Goal: Transaction & Acquisition: Purchase product/service

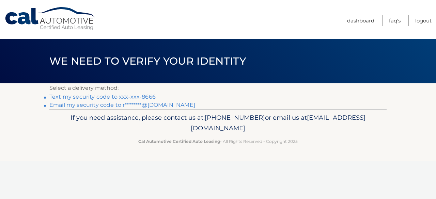
click at [58, 98] on link "Text my security code to xxx-xxx-8666" at bounding box center [102, 97] width 106 height 6
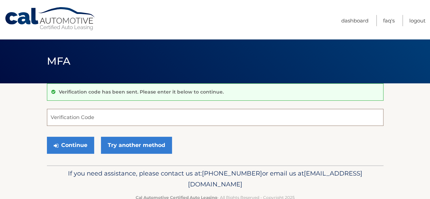
click at [100, 117] on input "Verification Code" at bounding box center [215, 117] width 337 height 17
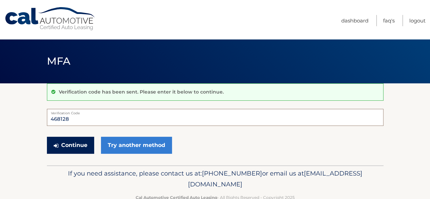
type input "468128"
click at [83, 143] on button "Continue" at bounding box center [70, 145] width 47 height 17
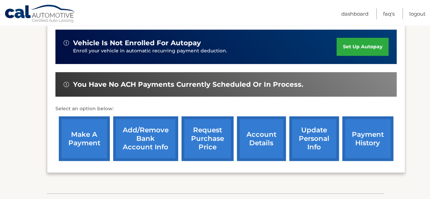
scroll to position [174, 0]
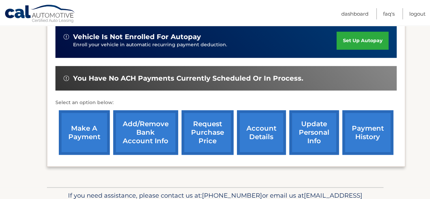
click at [83, 130] on link "make a payment" at bounding box center [84, 132] width 51 height 45
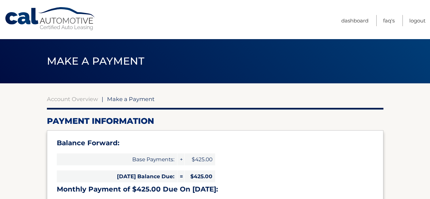
select select "YTNiNjAyMDQtYTE0MC00ZjliLWEzOTQtMDllZjBiYTYyYzk1"
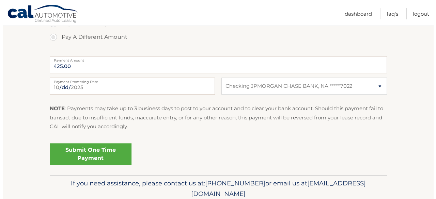
scroll to position [305, 0]
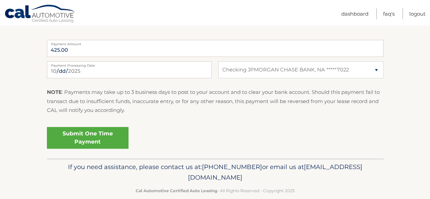
click at [97, 132] on link "Submit One Time Payment" at bounding box center [88, 138] width 82 height 22
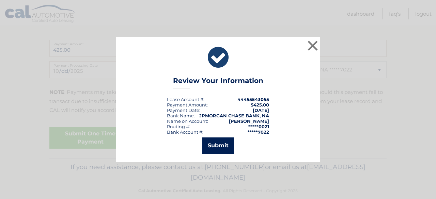
click at [216, 146] on button "Submit" at bounding box center [218, 145] width 32 height 16
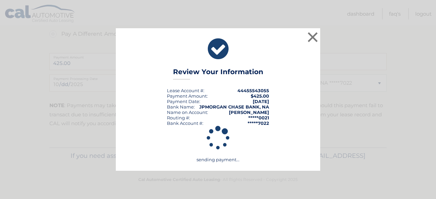
scroll to position [291, 0]
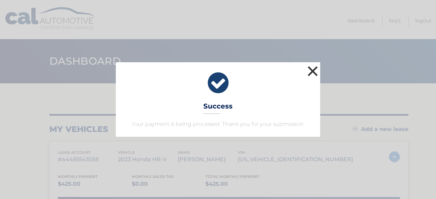
click at [315, 72] on button "×" at bounding box center [313, 71] width 14 height 14
